Goal: Information Seeking & Learning: Stay updated

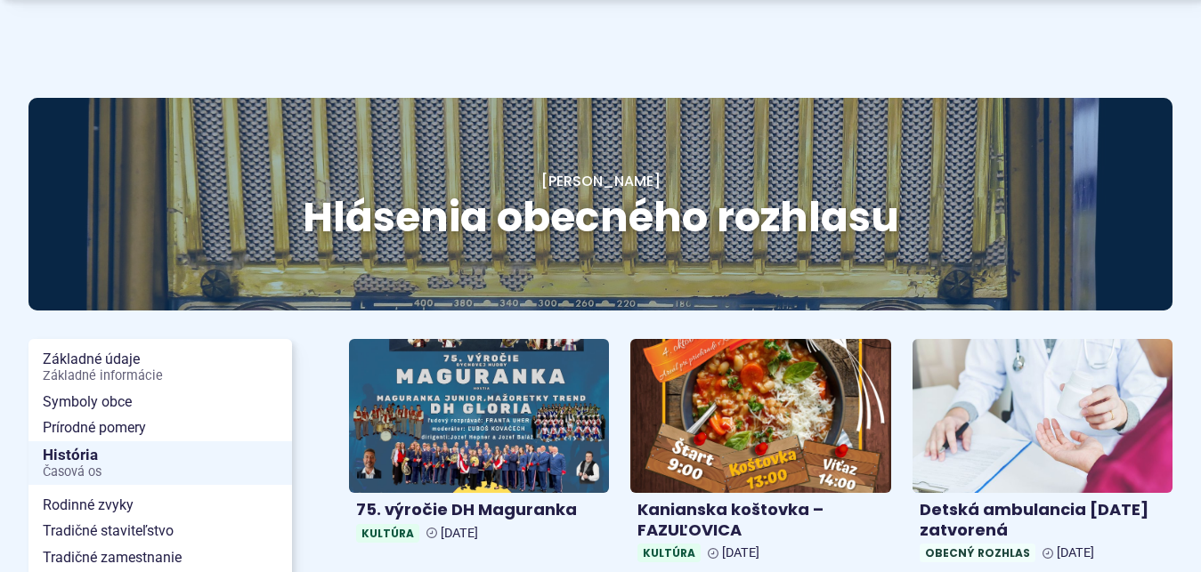
scroll to position [91, 0]
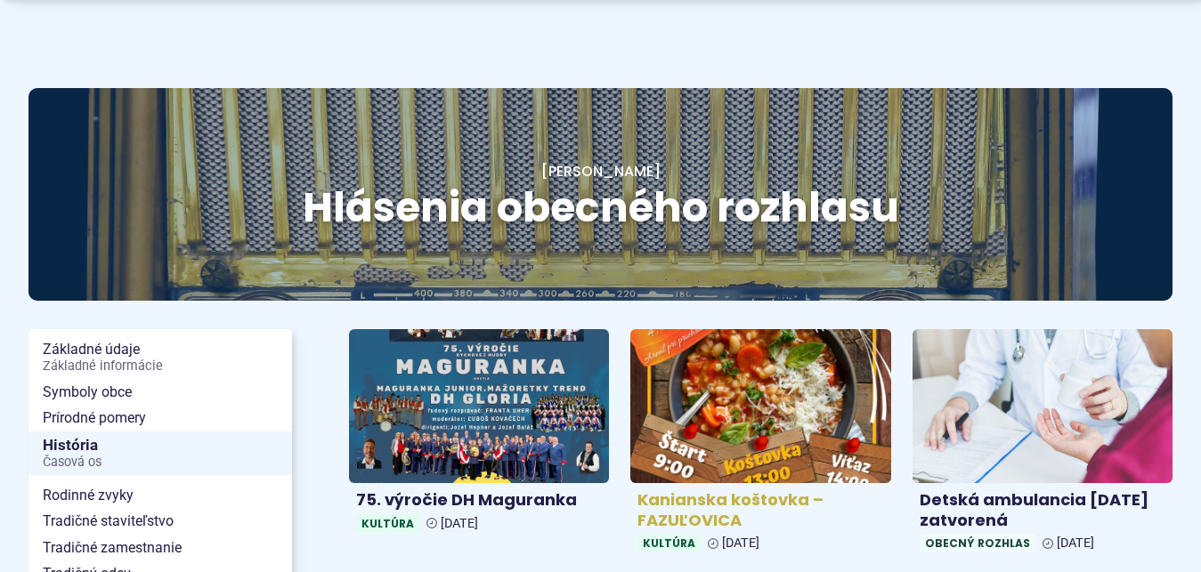
click at [875, 423] on img at bounding box center [760, 406] width 299 height 177
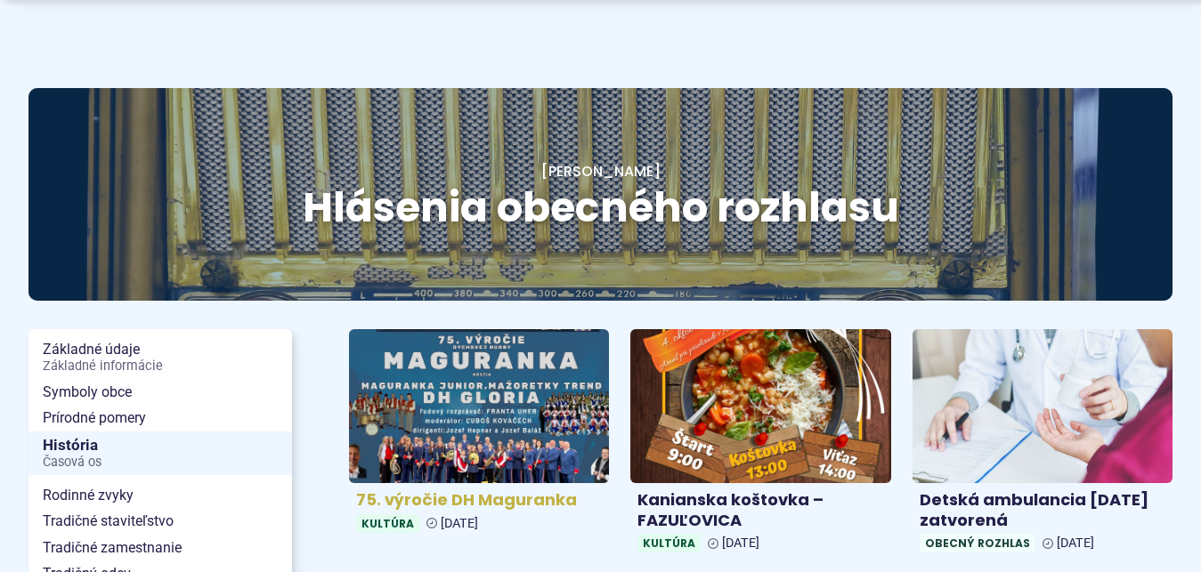
click at [591, 360] on img at bounding box center [478, 406] width 299 height 177
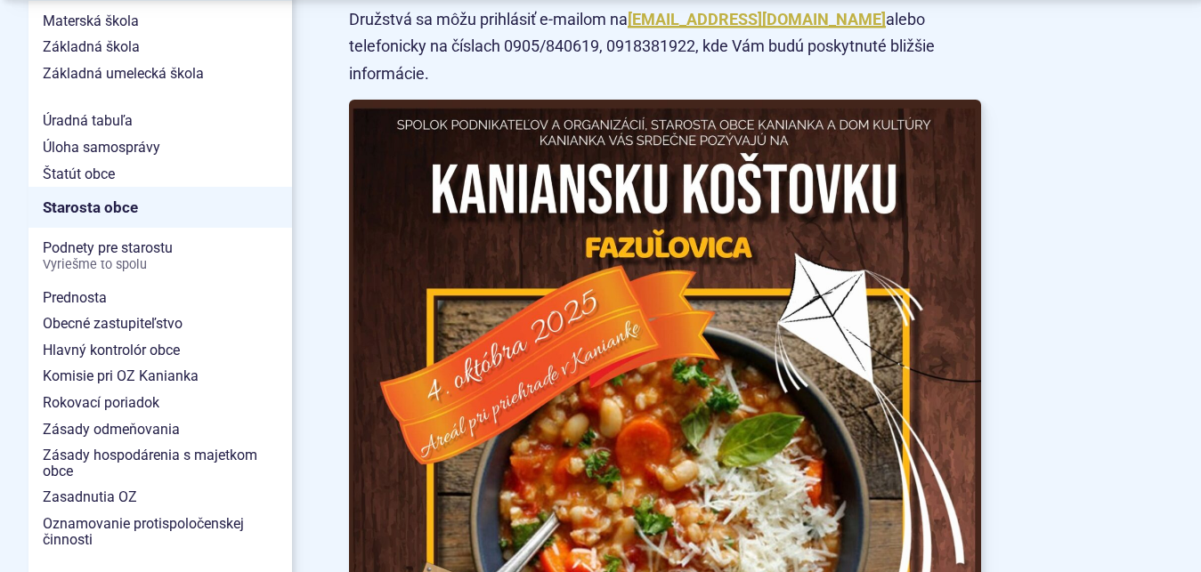
scroll to position [1120, 0]
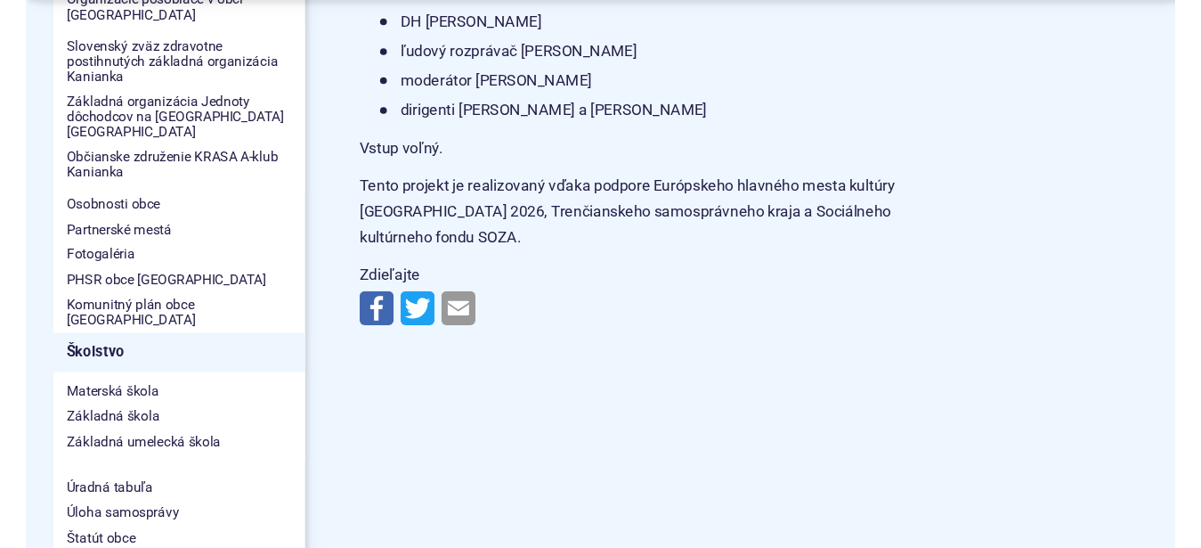
scroll to position [726, 0]
